Goal: Information Seeking & Learning: Compare options

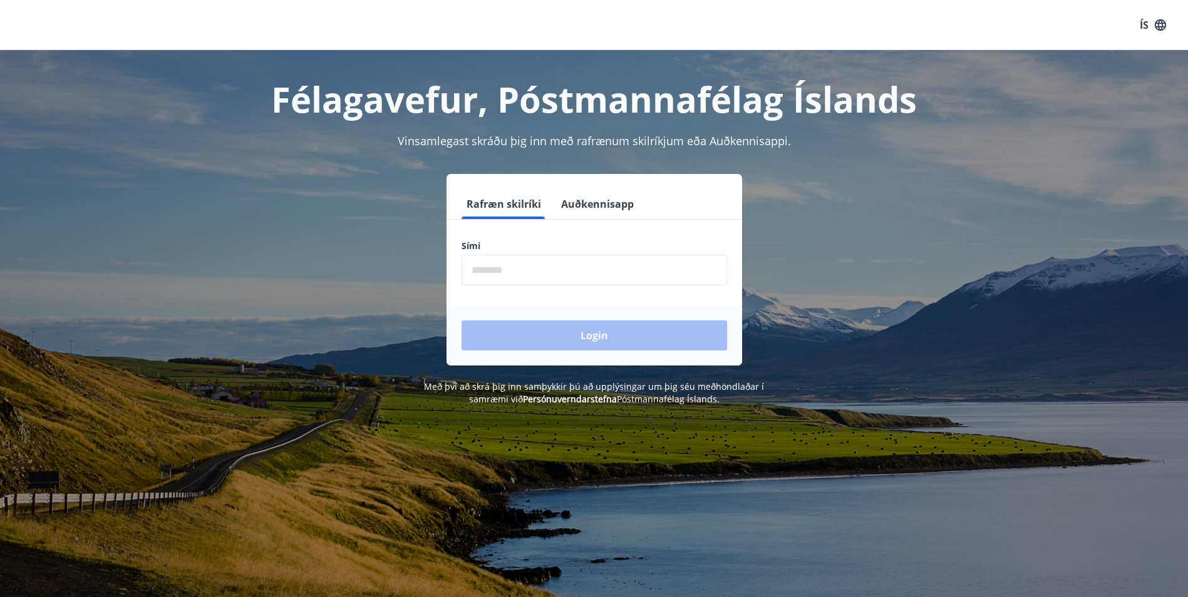
click at [532, 274] on input "phone" at bounding box center [595, 270] width 266 height 31
type input "********"
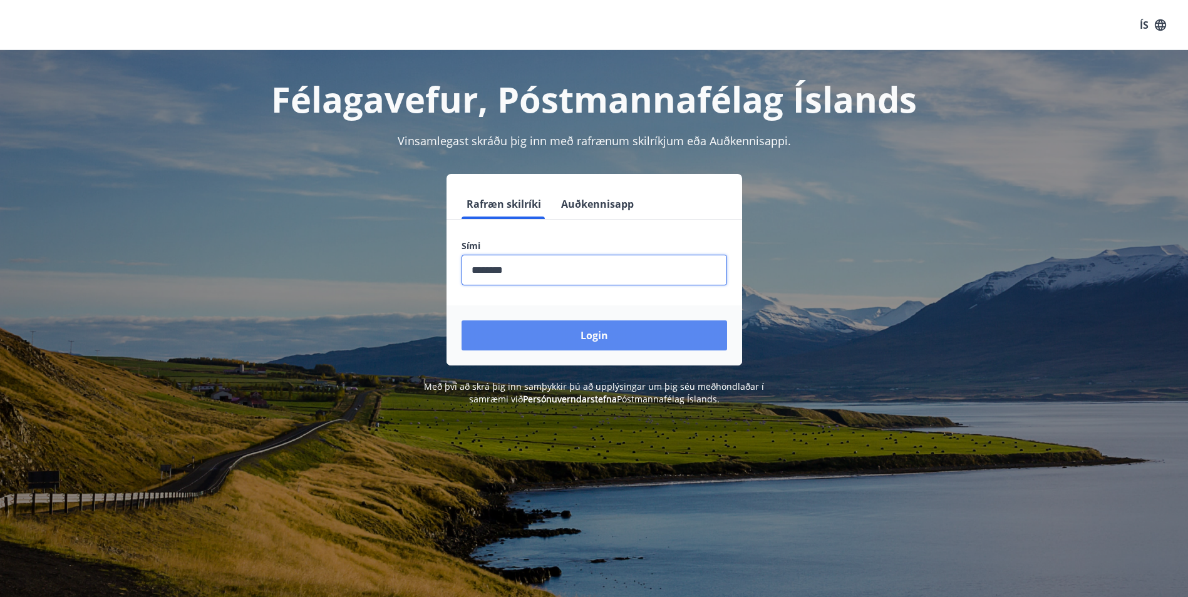
click at [540, 331] on button "Login" at bounding box center [595, 336] width 266 height 30
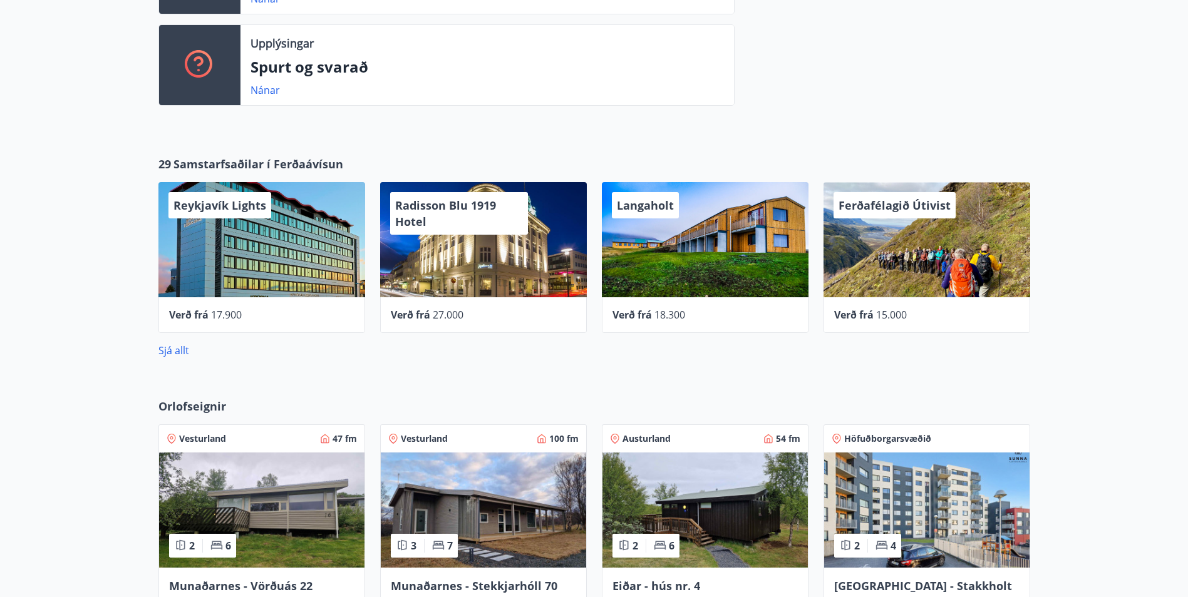
scroll to position [626, 0]
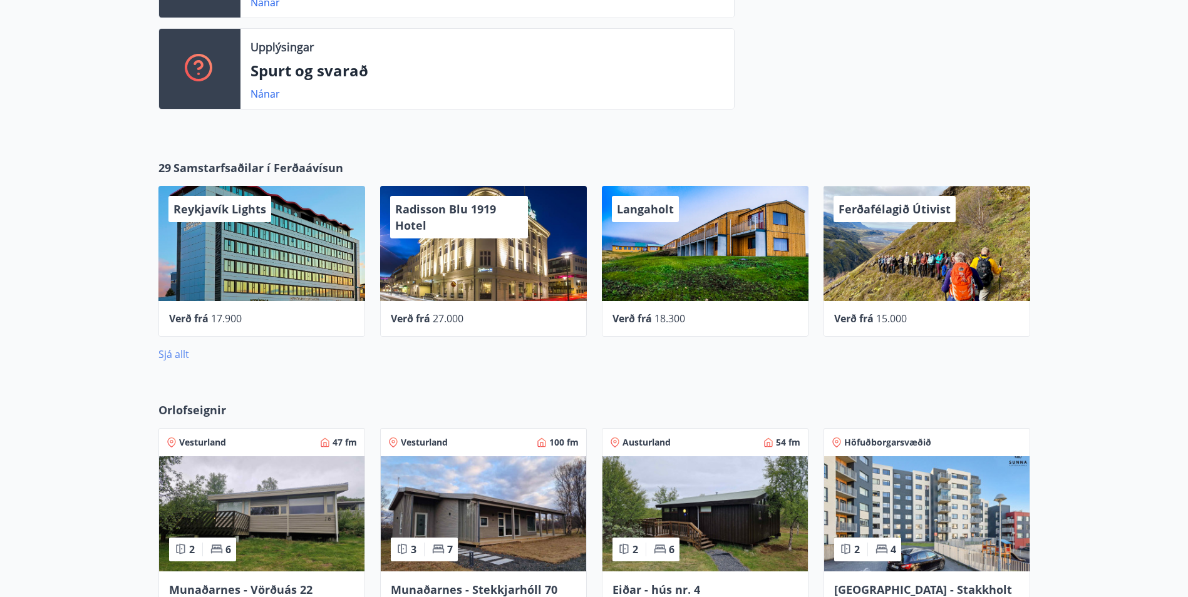
click at [172, 353] on link "Sjá allt" at bounding box center [173, 355] width 31 height 14
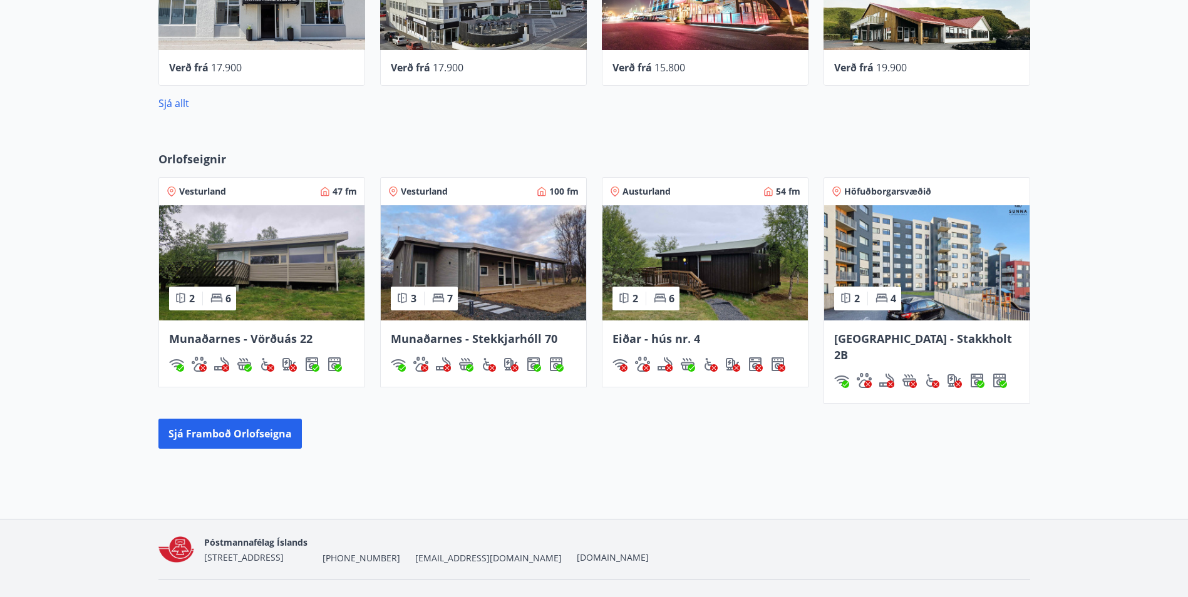
scroll to position [888, 0]
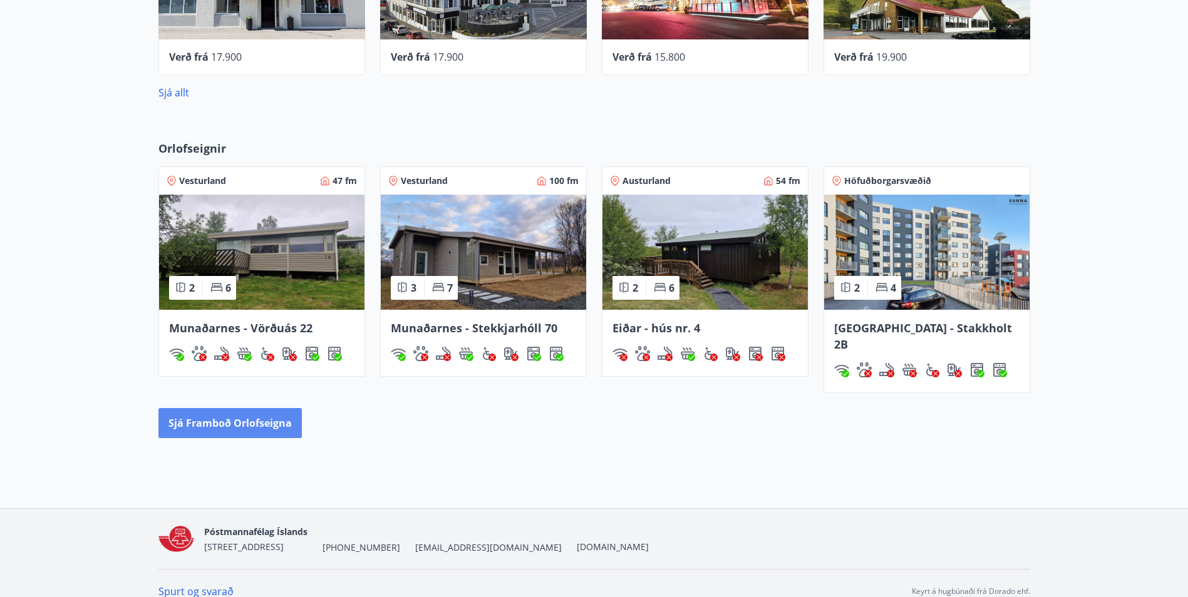
click at [239, 413] on button "Sjá framboð orlofseigna" at bounding box center [229, 423] width 143 height 30
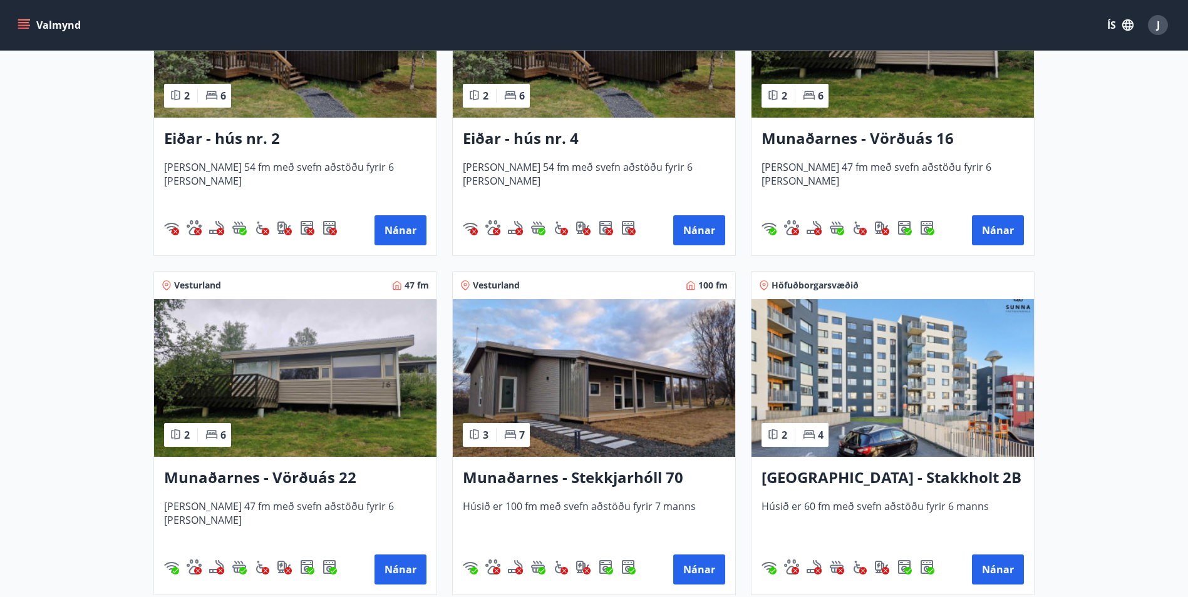
scroll to position [376, 0]
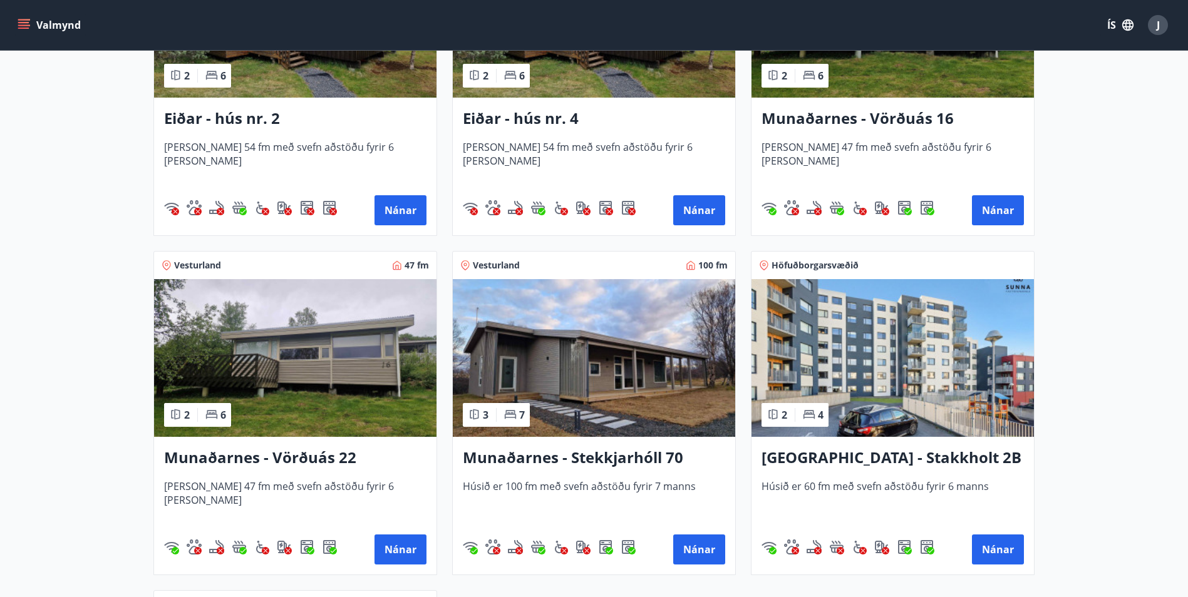
click at [1024, 329] on img at bounding box center [892, 358] width 282 height 158
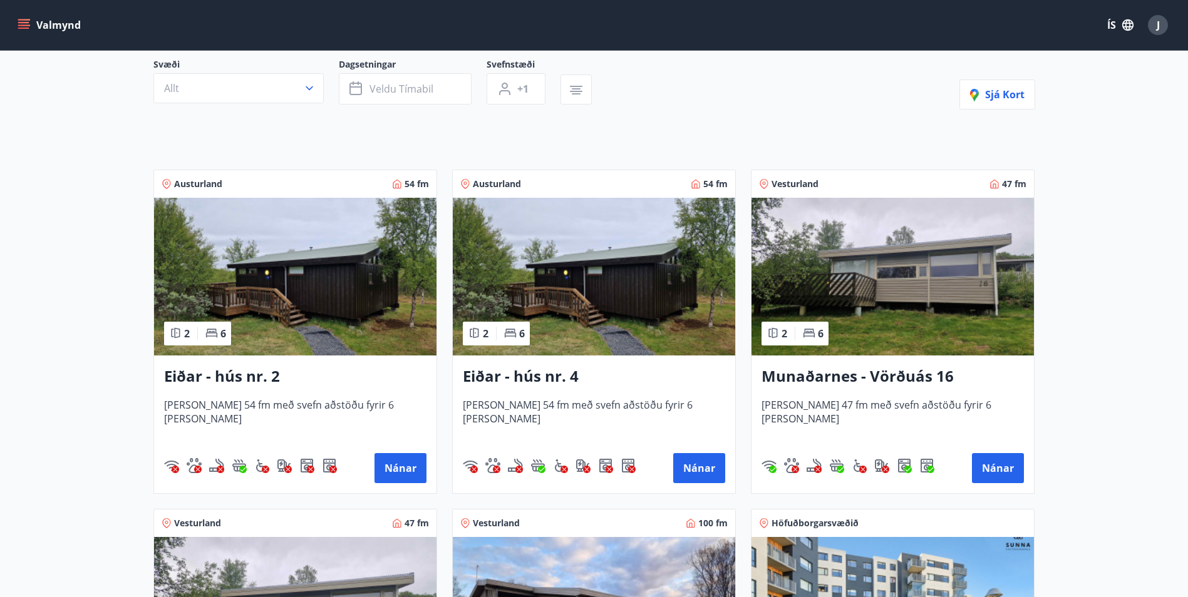
scroll to position [125, 0]
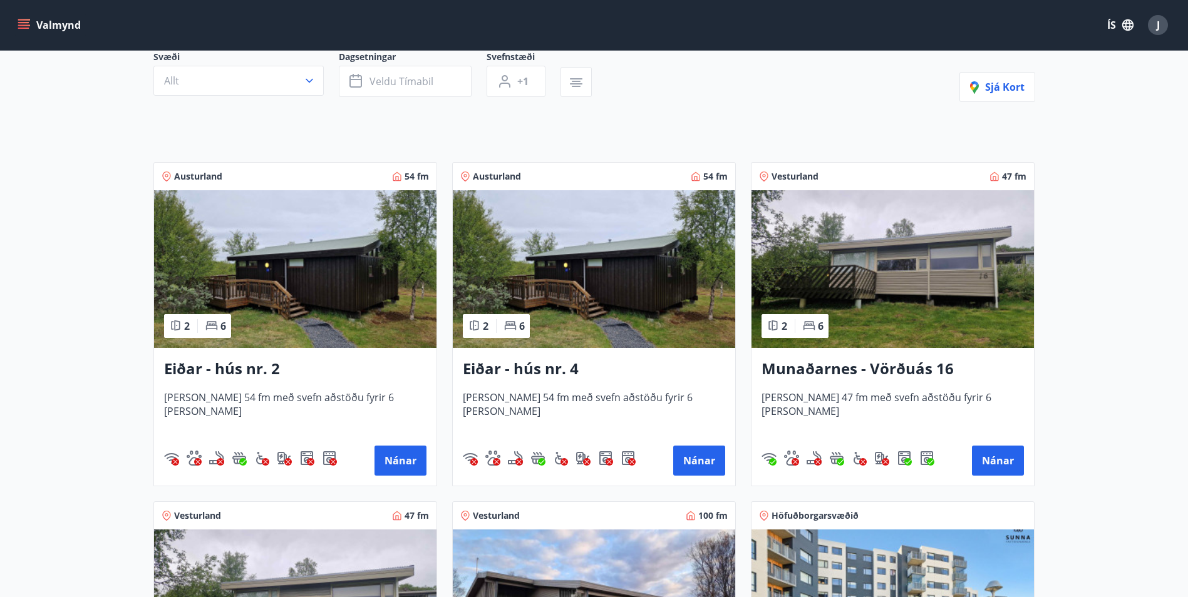
click at [508, 326] on icon at bounding box center [510, 325] width 13 height 13
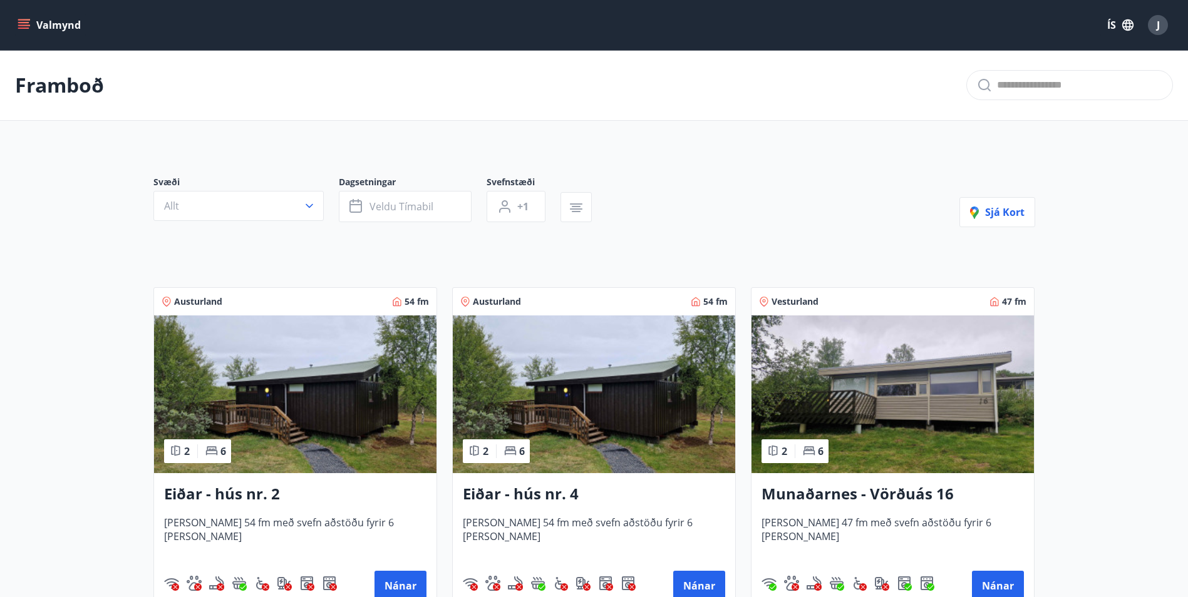
click at [537, 497] on h3 "Eiðar - hús nr. 4" at bounding box center [594, 494] width 262 height 23
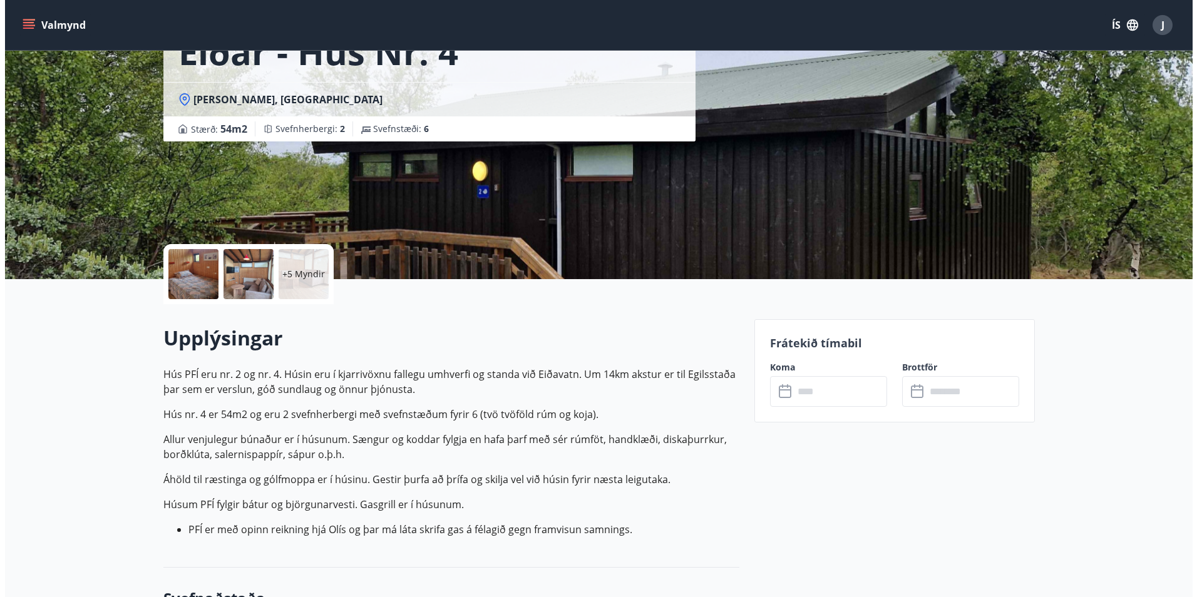
scroll to position [125, 0]
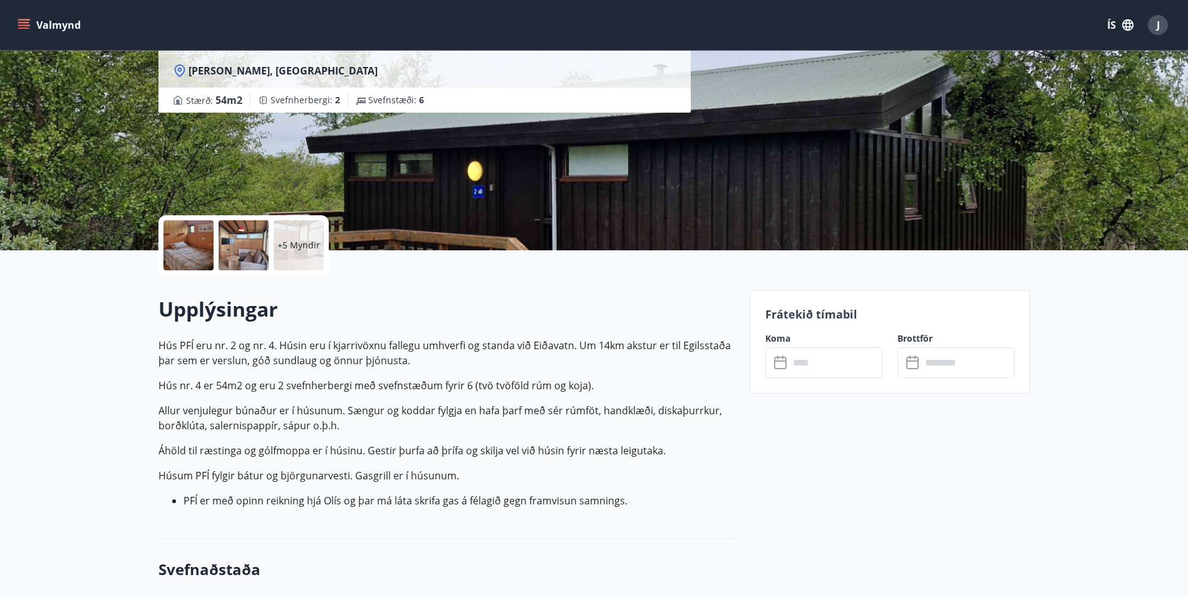
click at [289, 254] on div "+5 Myndir" at bounding box center [299, 245] width 50 height 50
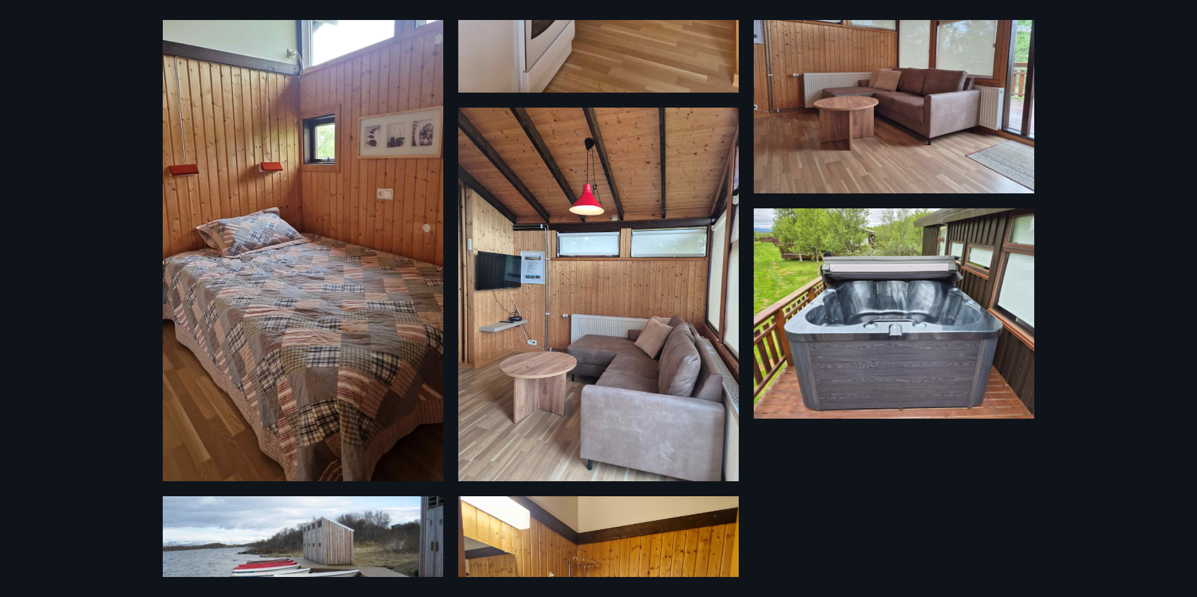
scroll to position [376, 0]
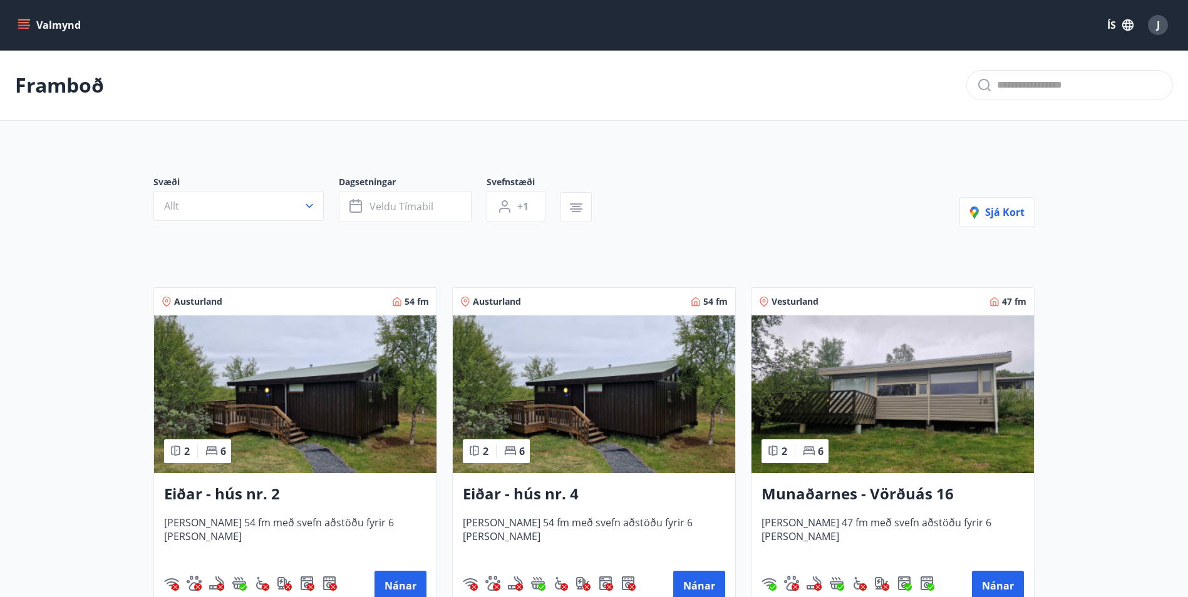
click at [565, 498] on h3 "Eiðar - hús nr. 4" at bounding box center [594, 494] width 262 height 23
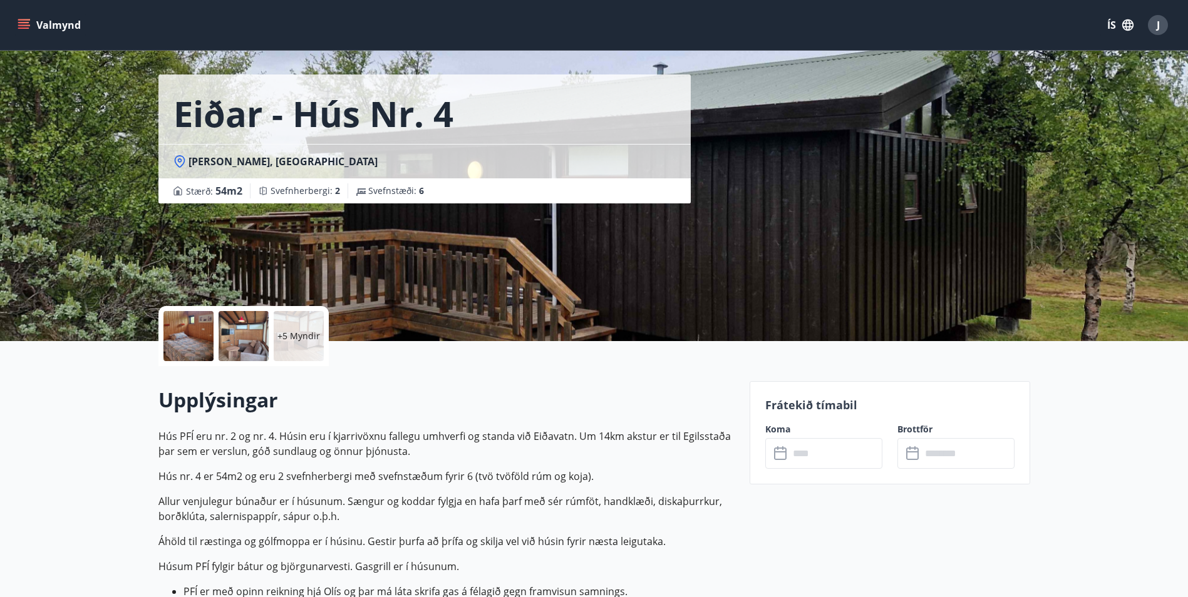
scroll to position [63, 0]
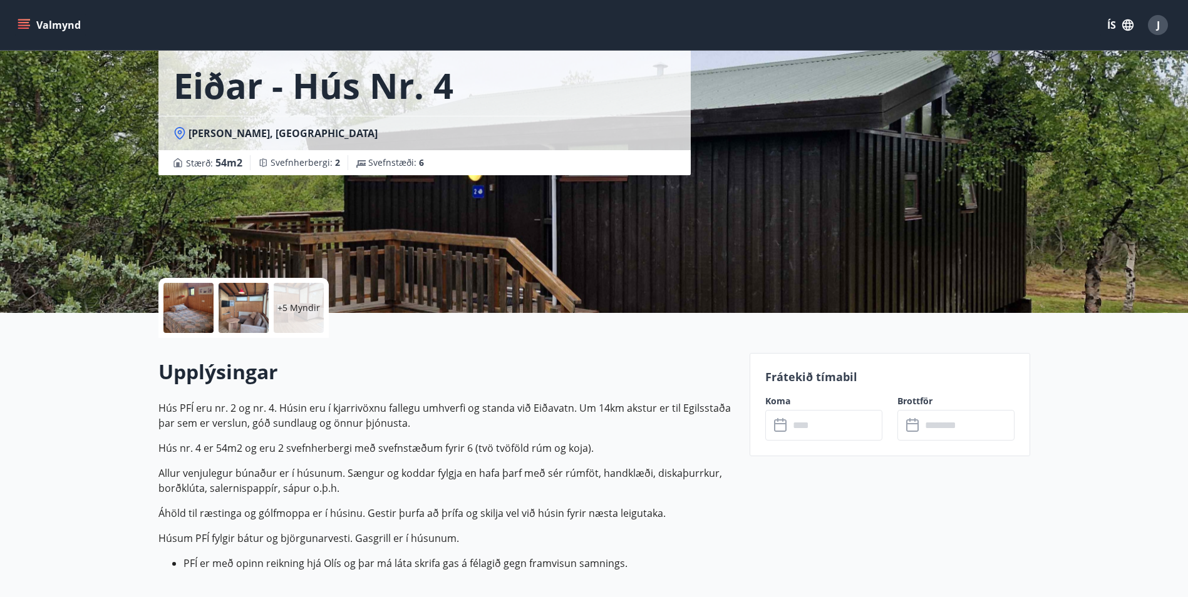
click at [170, 302] on div at bounding box center [188, 308] width 50 height 50
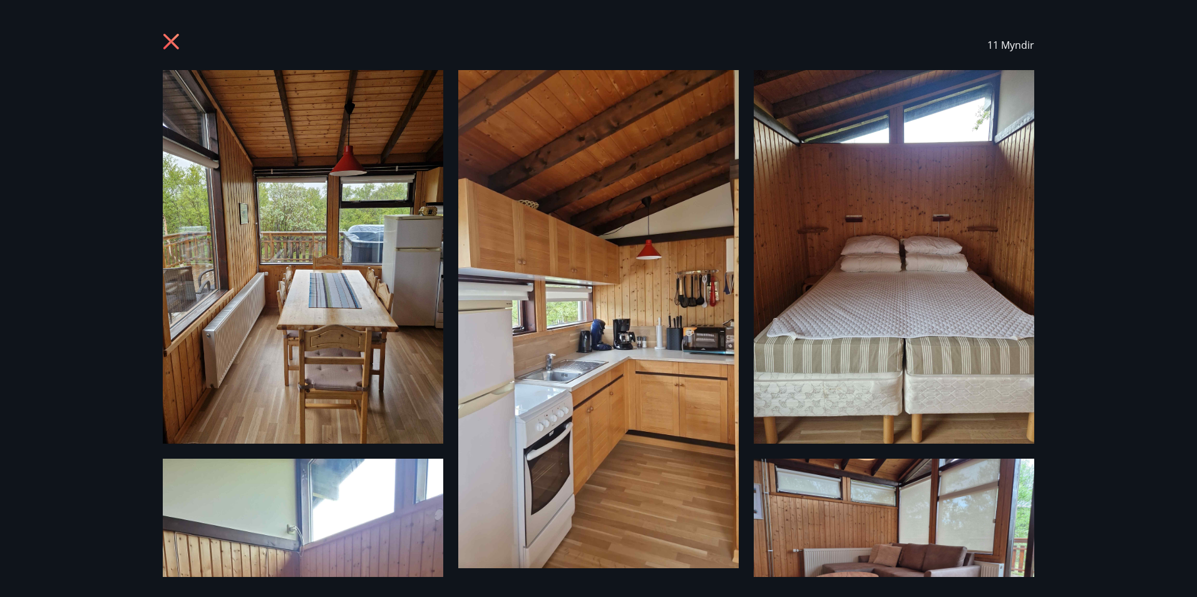
click at [170, 46] on icon at bounding box center [173, 43] width 20 height 20
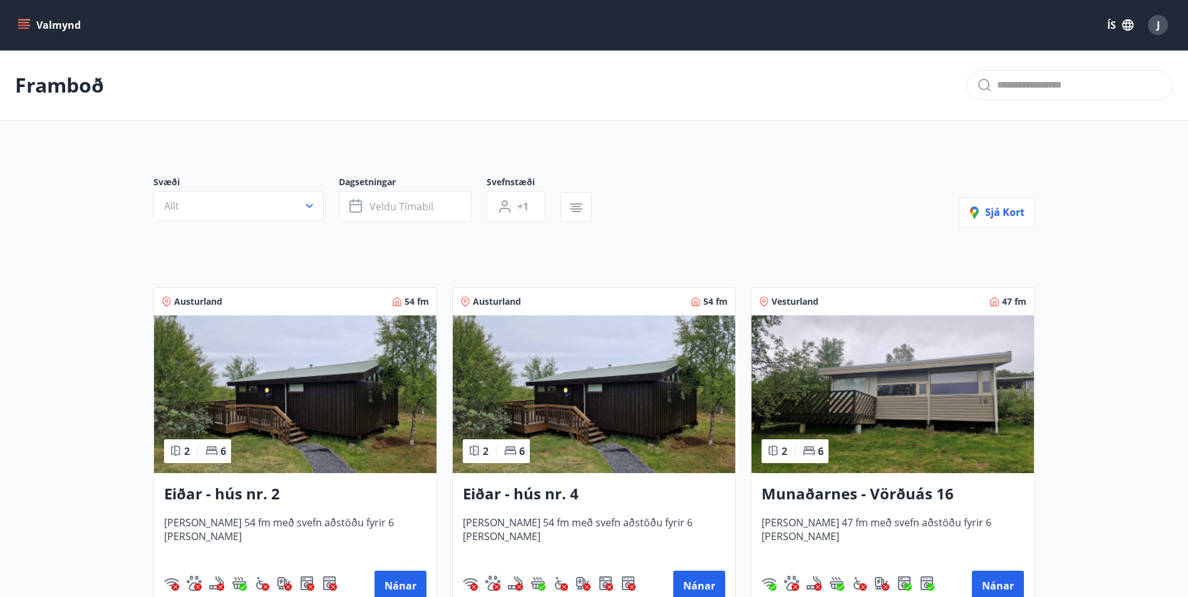
click at [267, 496] on h3 "Eiðar - hús nr. 2" at bounding box center [295, 494] width 262 height 23
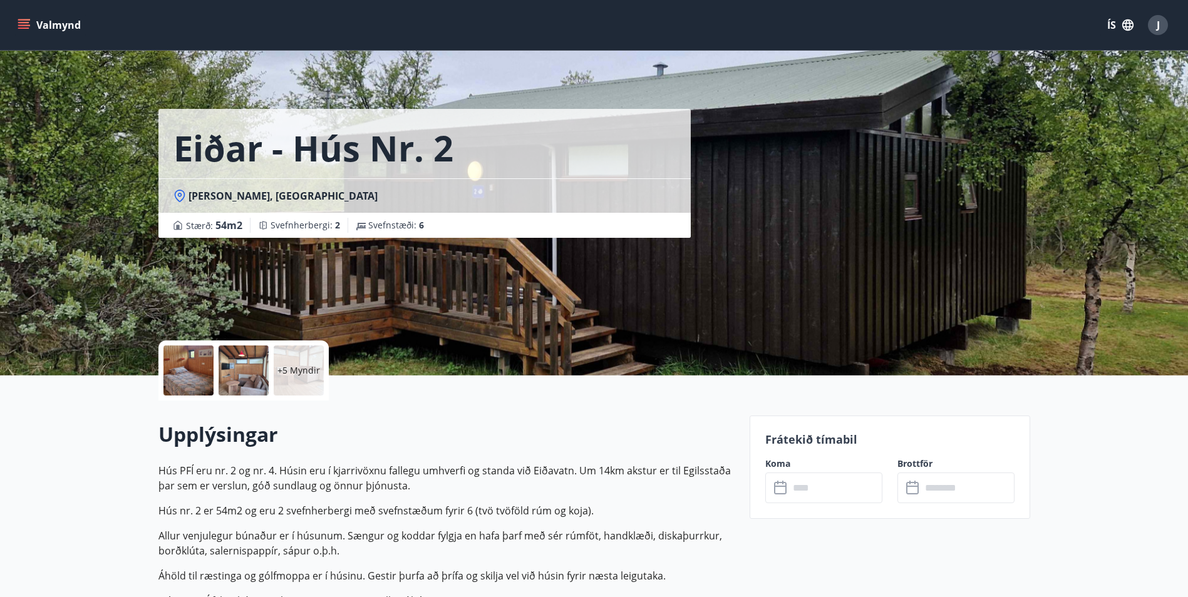
click at [192, 365] on div at bounding box center [188, 371] width 50 height 50
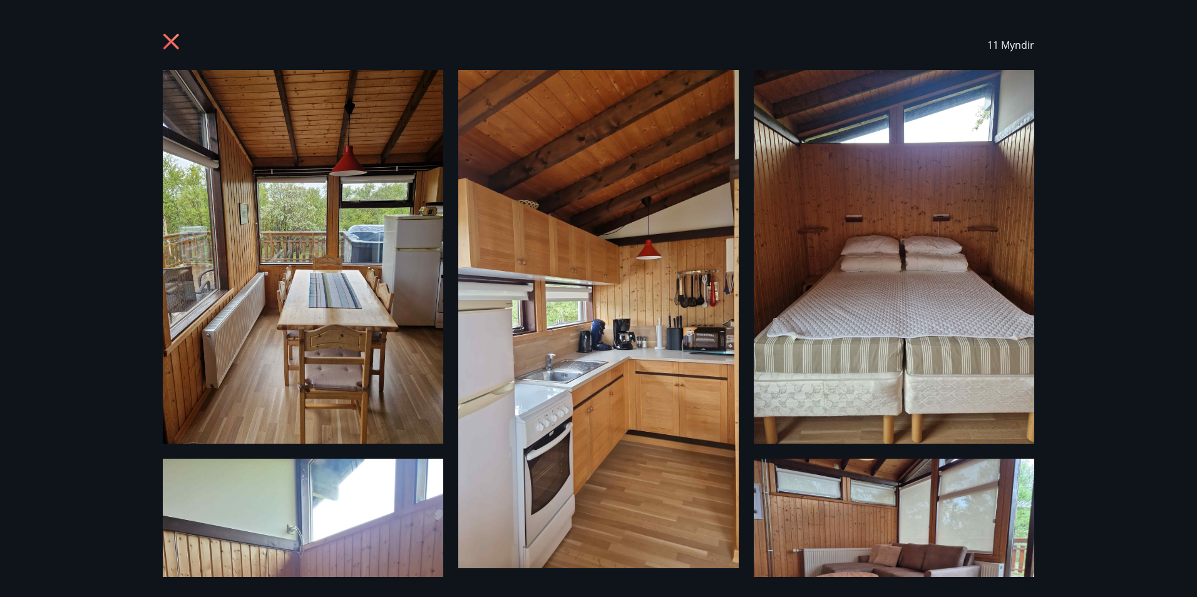
click at [169, 47] on icon at bounding box center [173, 43] width 20 height 20
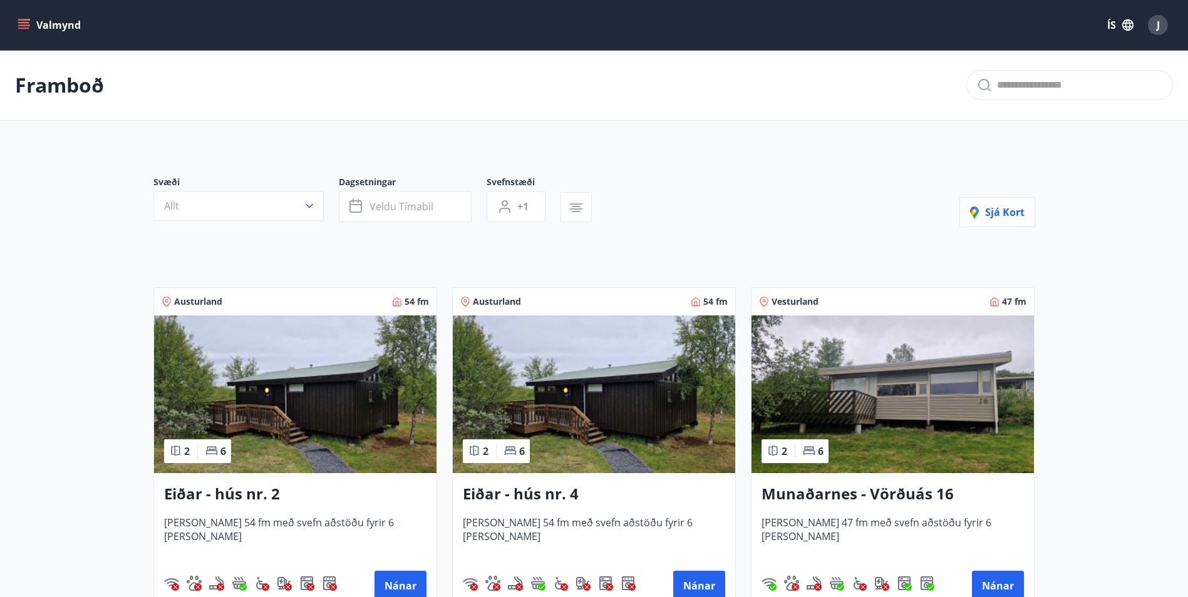
click at [825, 493] on h3 "Munaðarnes - Vörðuás 16" at bounding box center [892, 494] width 262 height 23
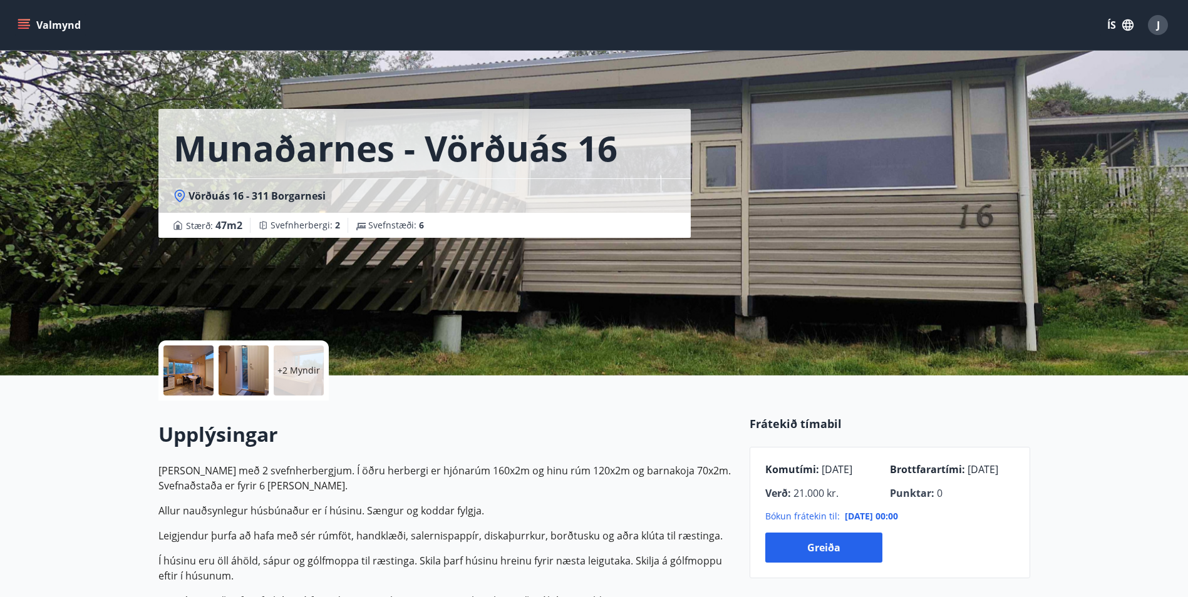
click at [207, 368] on div at bounding box center [188, 371] width 50 height 50
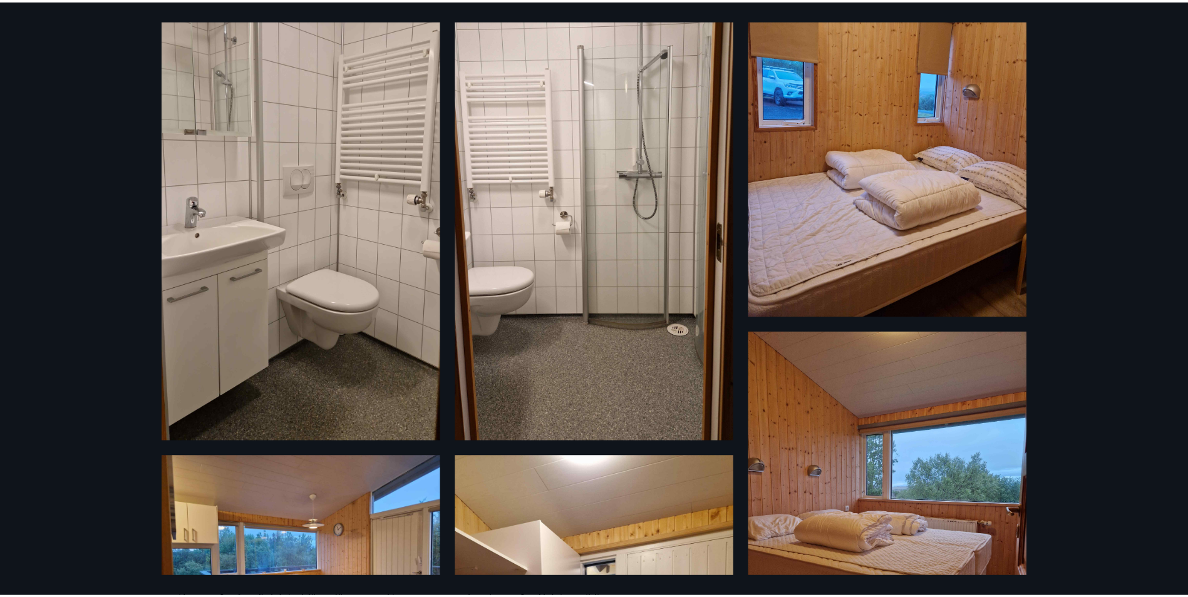
scroll to position [125, 0]
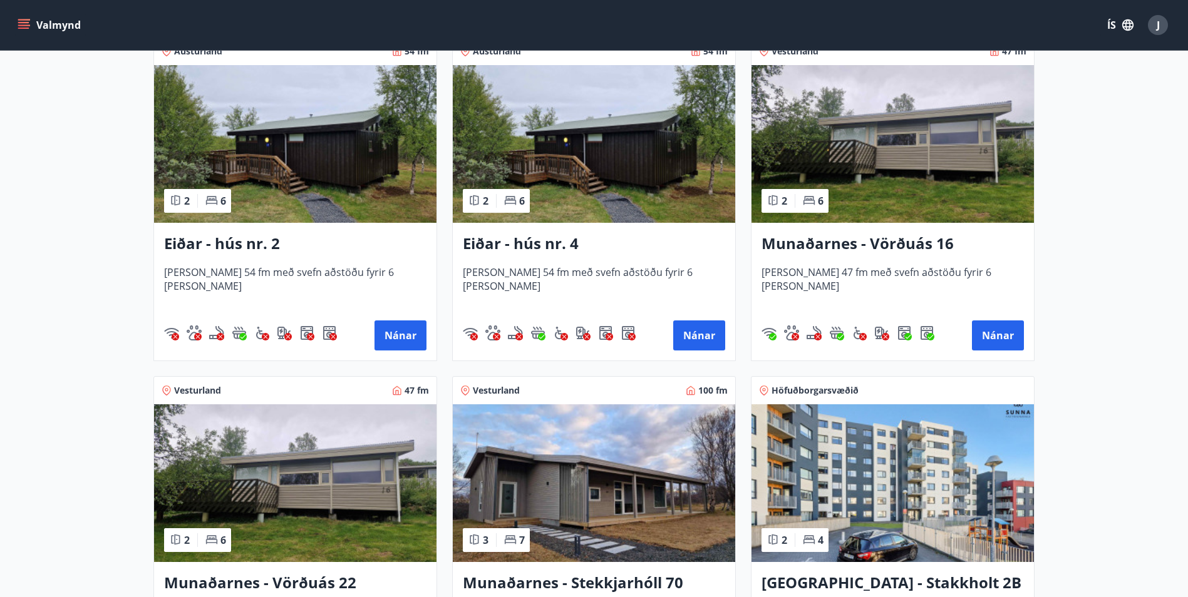
click at [298, 580] on h3 "Munaðarnes - Vörðuás 22" at bounding box center [295, 583] width 262 height 23
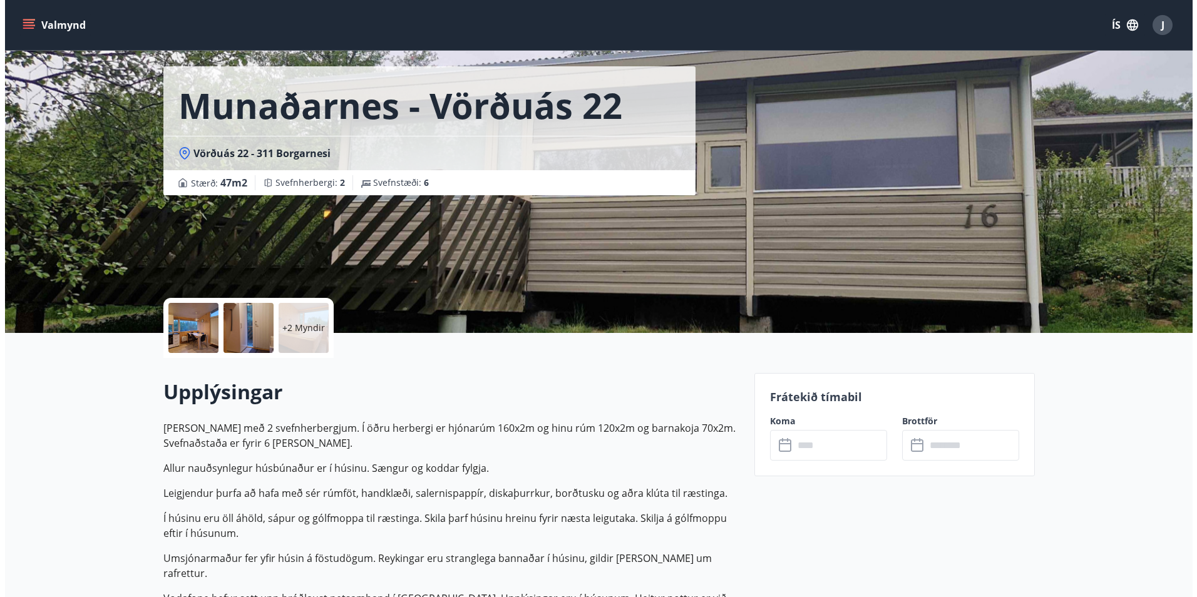
scroll to position [63, 0]
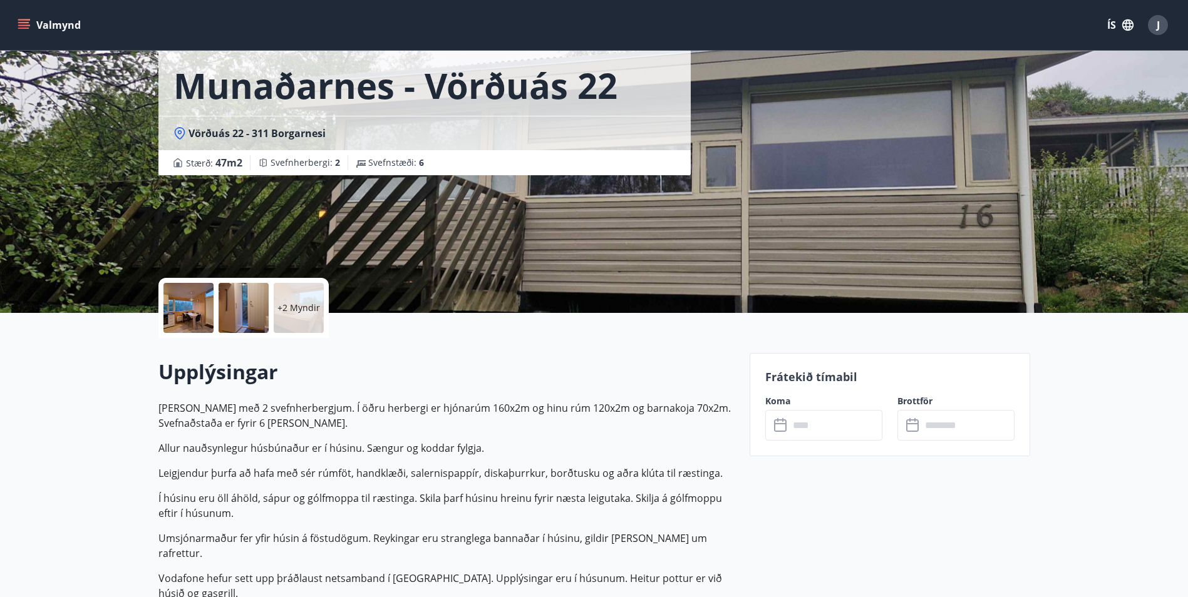
click at [193, 311] on div at bounding box center [188, 308] width 50 height 50
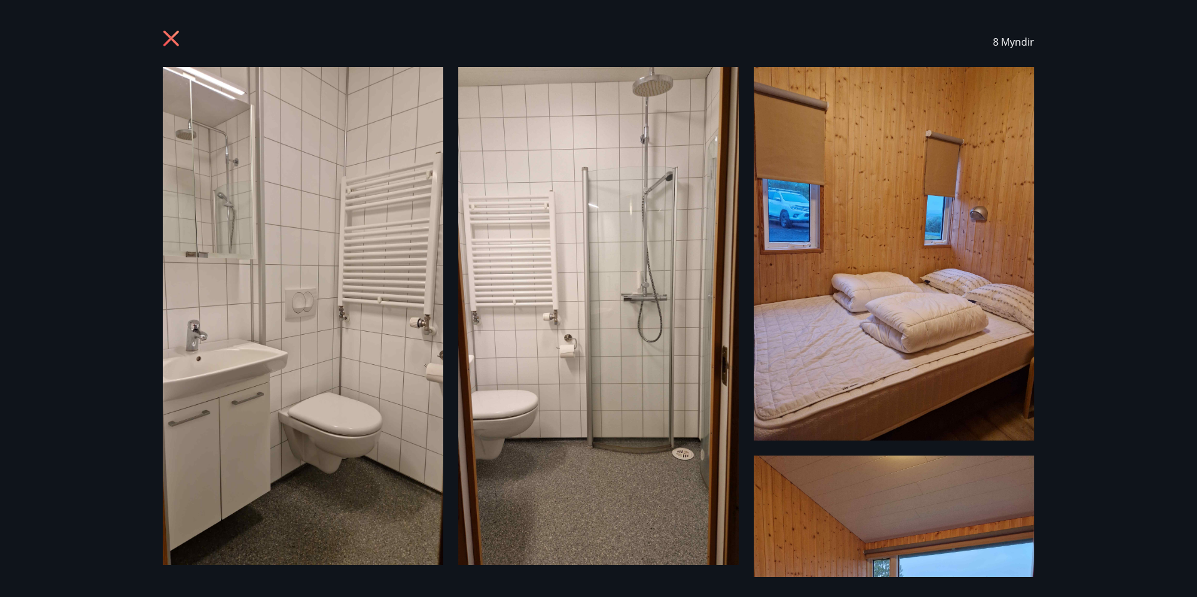
scroll to position [0, 0]
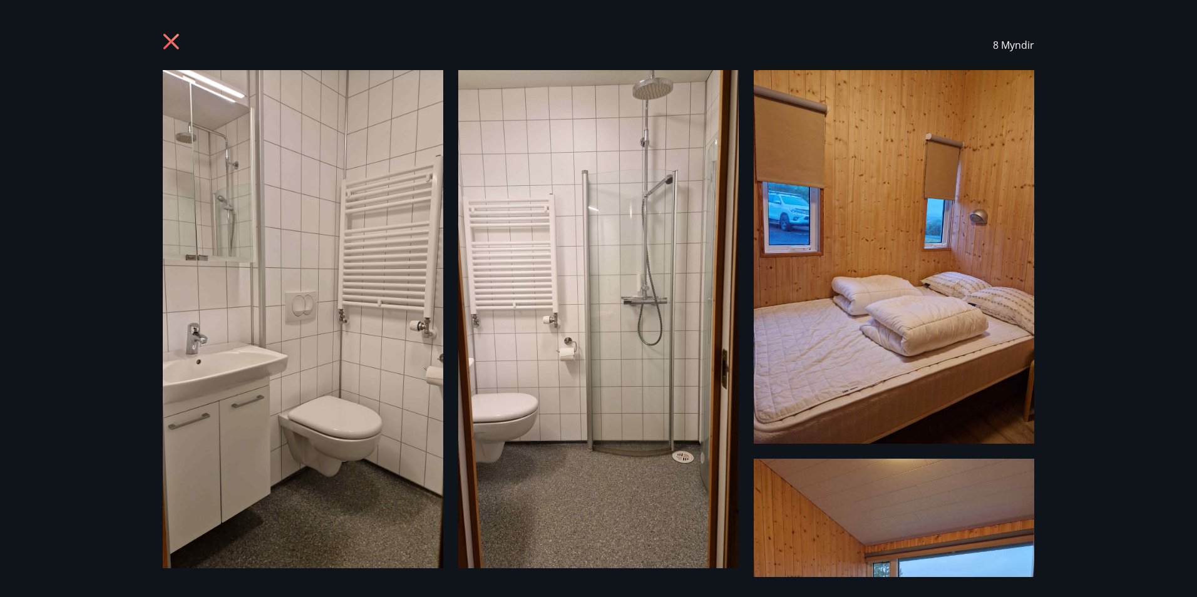
click at [177, 46] on icon at bounding box center [171, 42] width 16 height 16
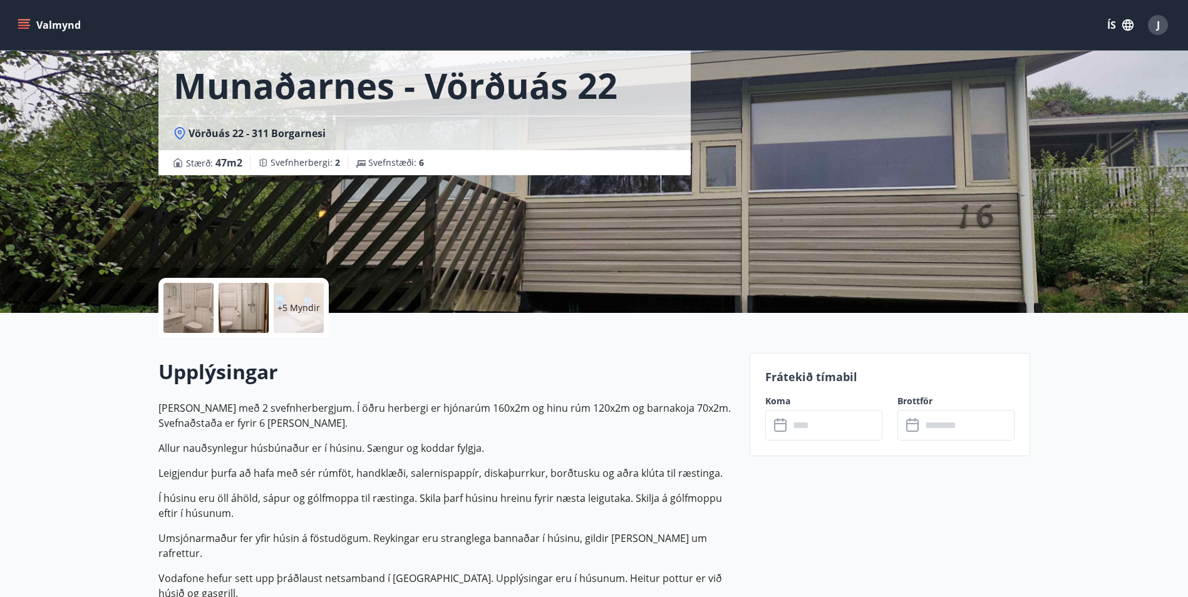
click at [190, 305] on div at bounding box center [188, 308] width 50 height 50
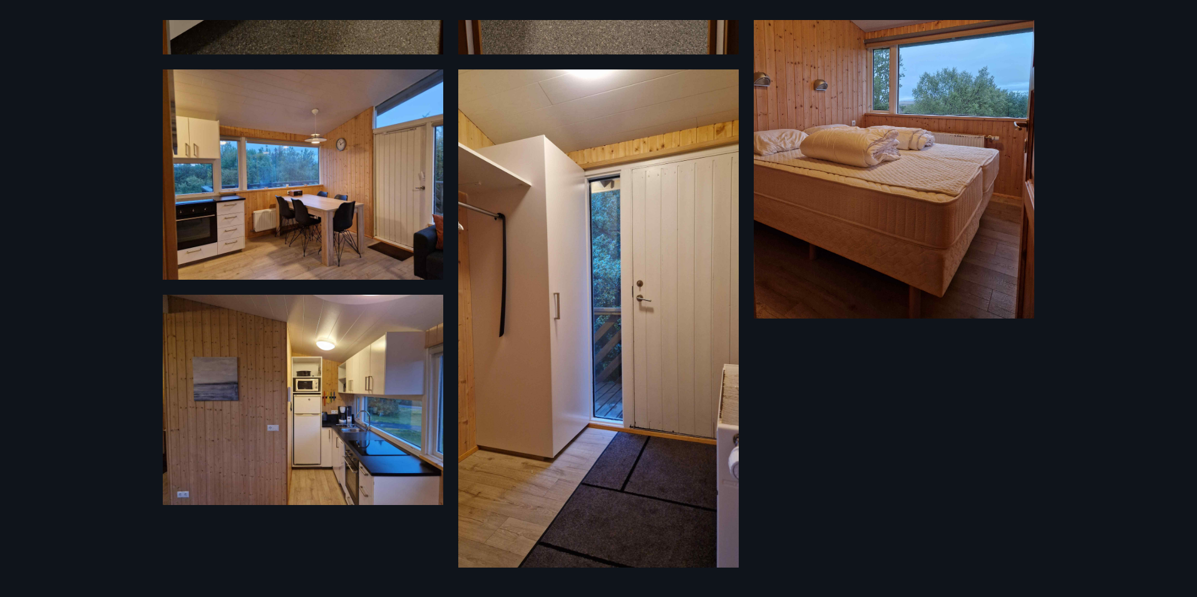
scroll to position [564, 0]
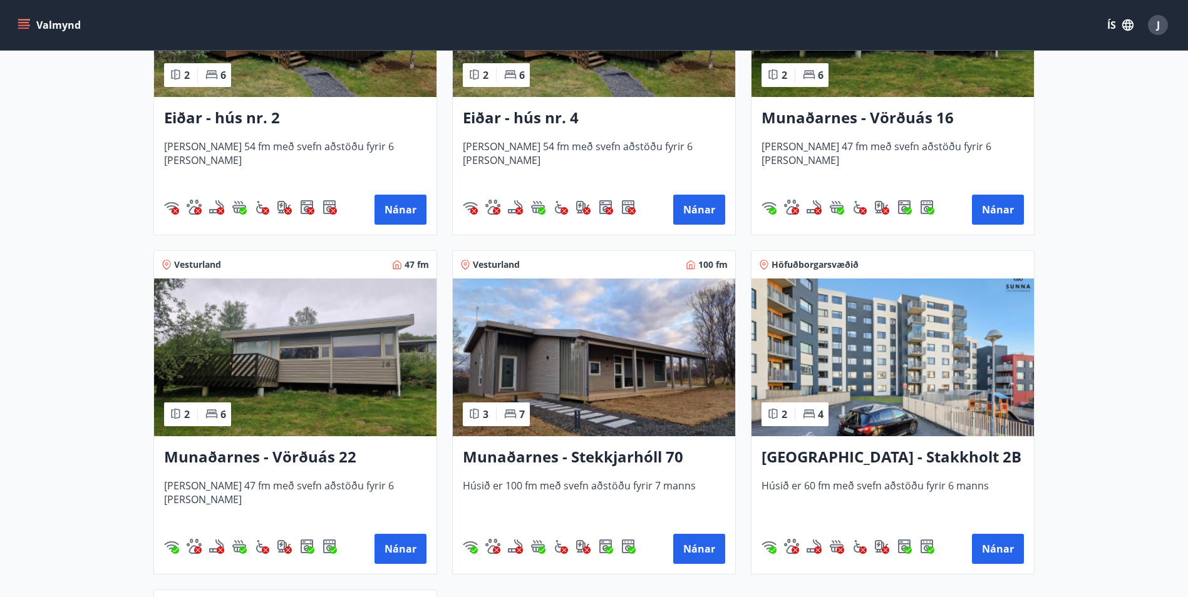
scroll to position [376, 0]
click at [345, 377] on img at bounding box center [295, 358] width 282 height 158
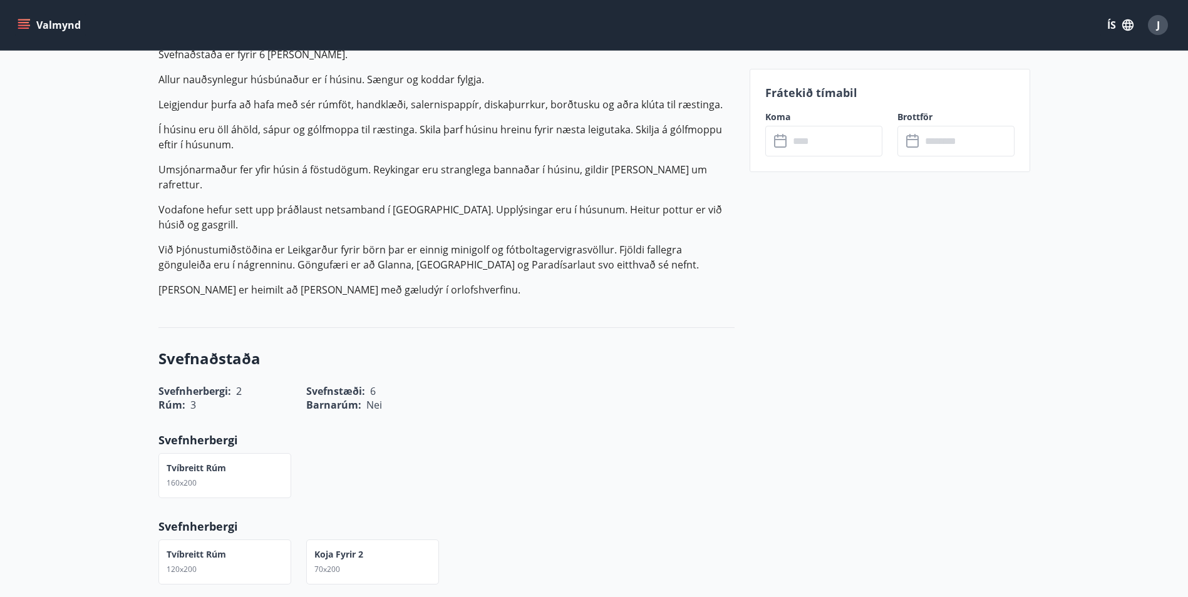
scroll to position [438, 0]
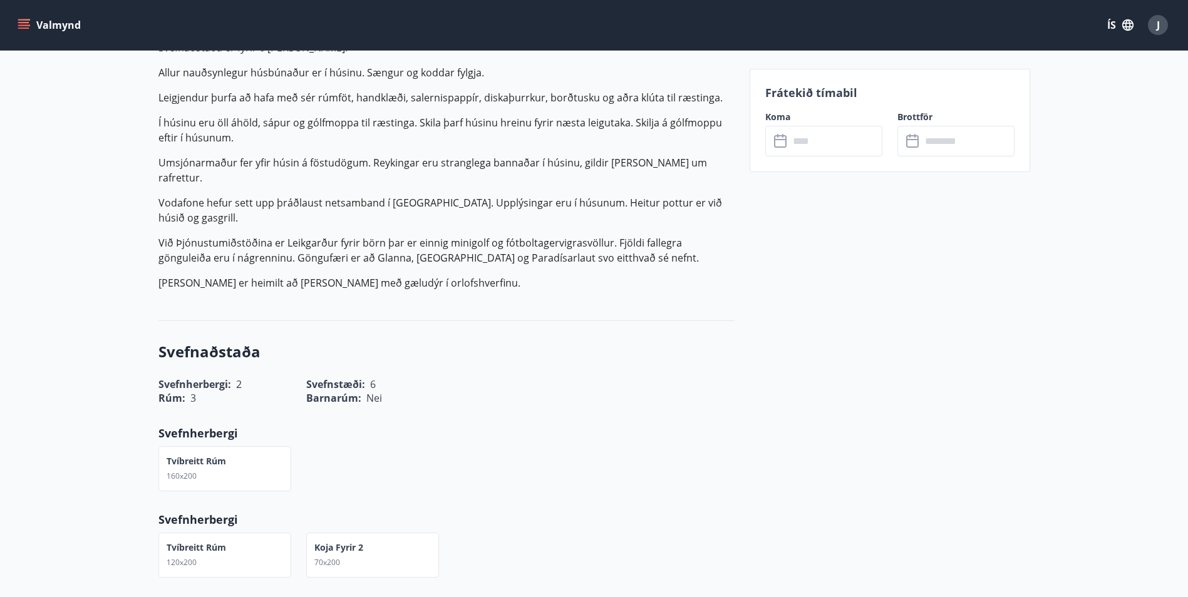
click at [177, 471] on span "160x200" at bounding box center [182, 476] width 30 height 11
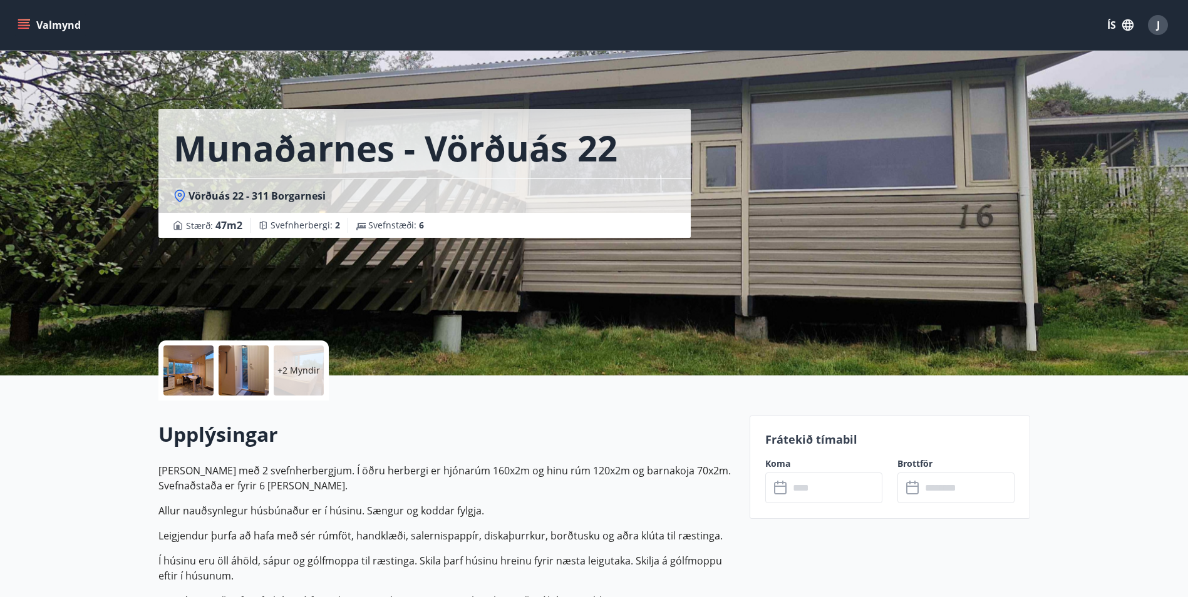
scroll to position [0, 0]
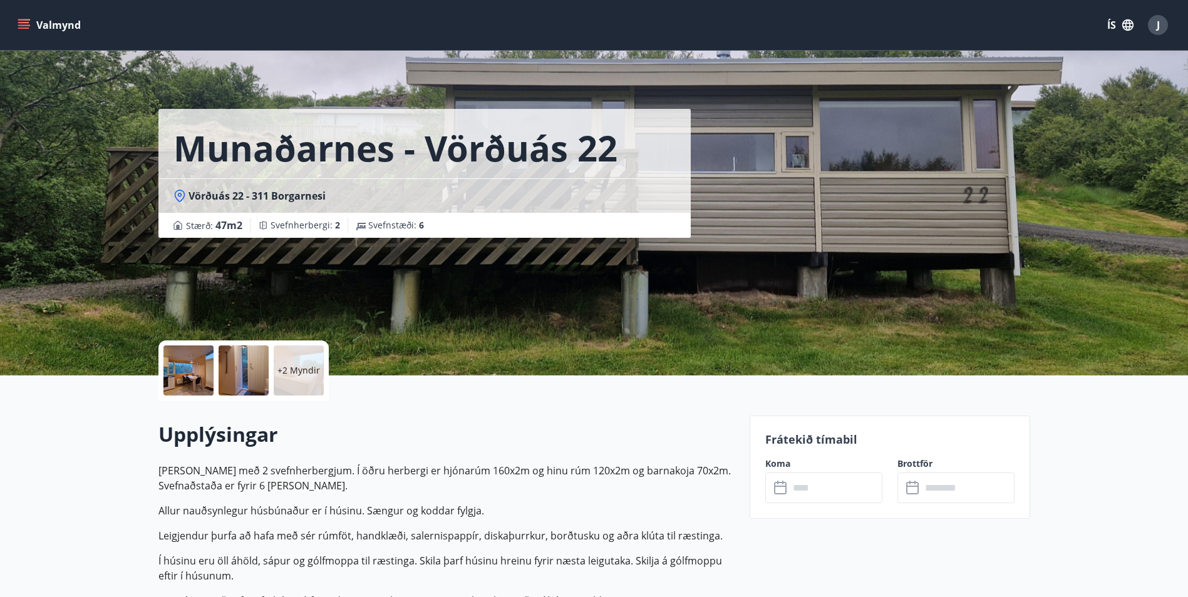
click at [244, 373] on div at bounding box center [244, 371] width 50 height 50
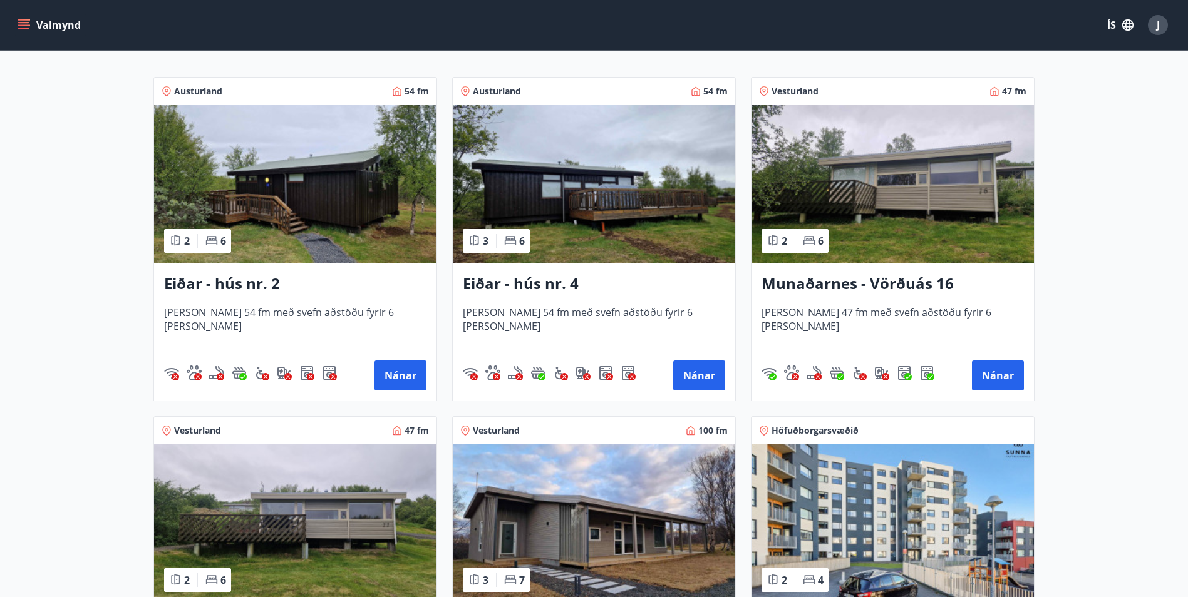
scroll to position [188, 0]
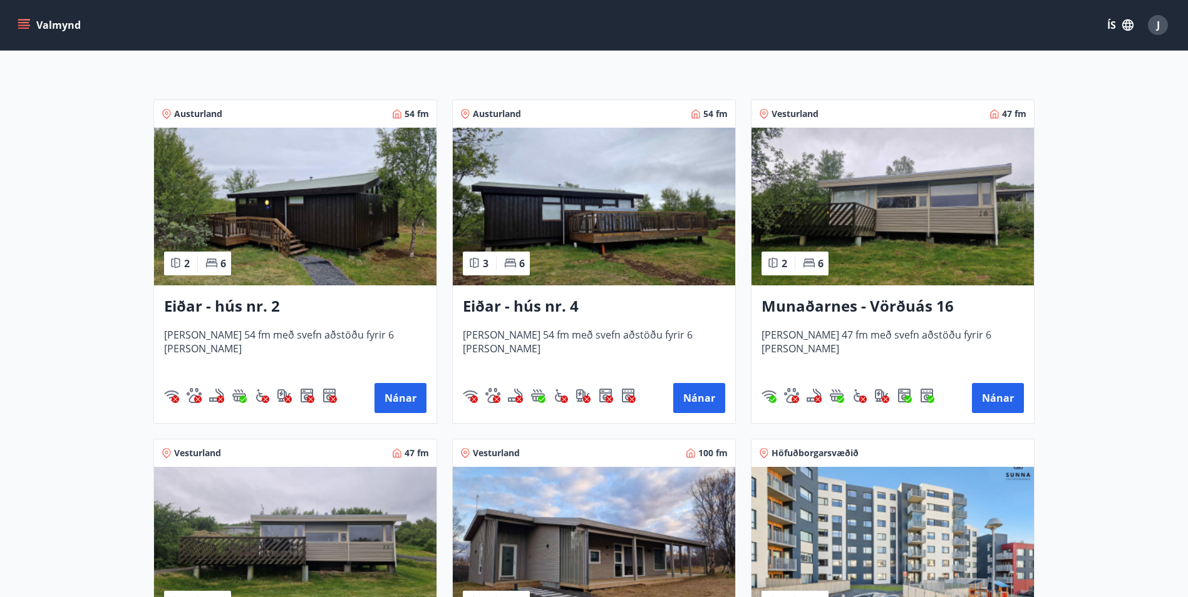
click at [629, 205] on img at bounding box center [594, 207] width 282 height 158
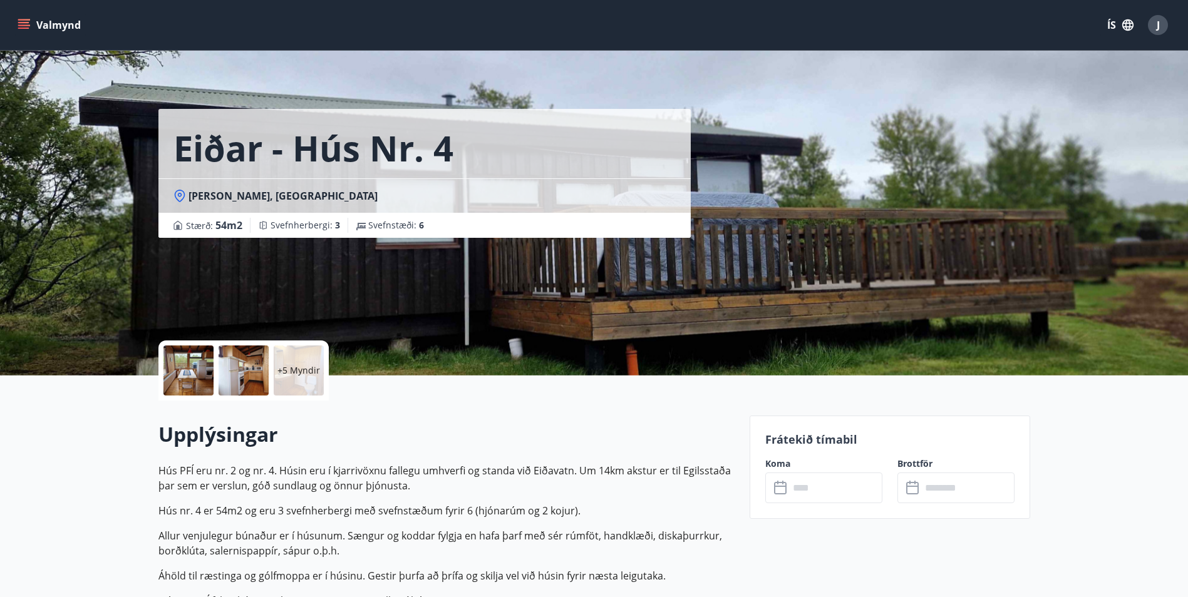
click at [245, 371] on div at bounding box center [244, 371] width 50 height 50
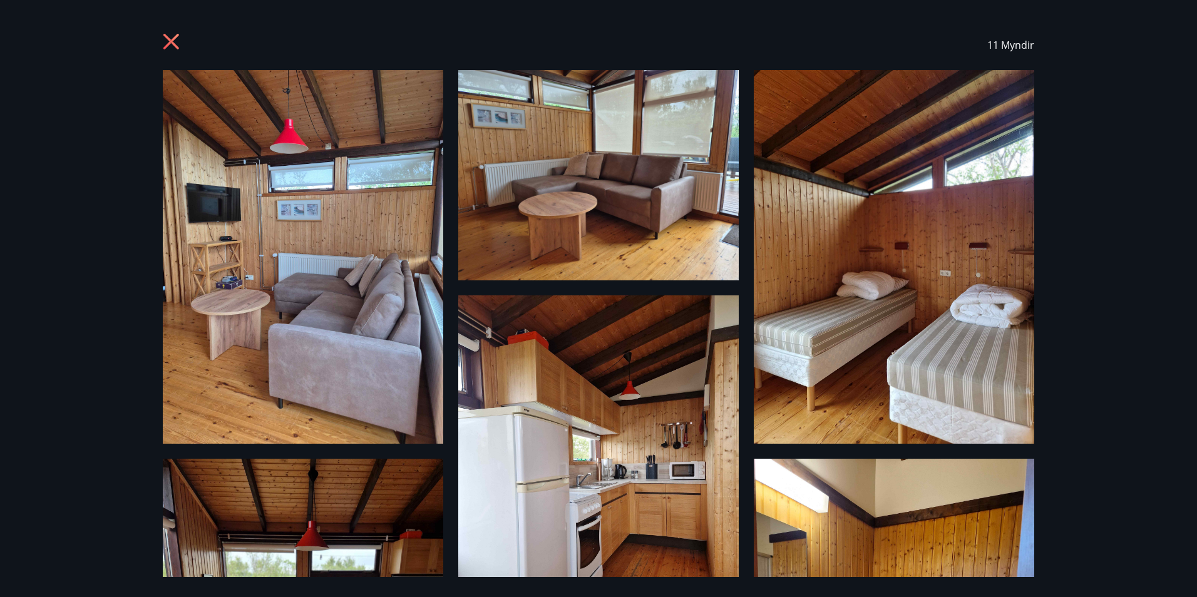
click at [172, 40] on icon at bounding box center [171, 42] width 16 height 16
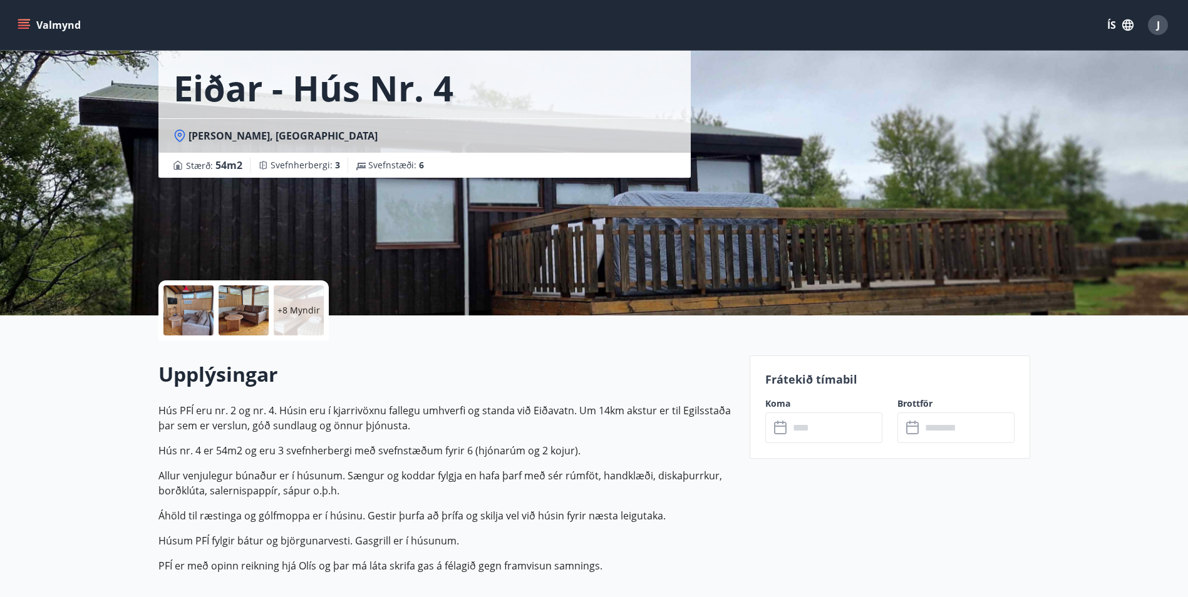
scroll to position [63, 0]
